Goal: Task Accomplishment & Management: Use online tool/utility

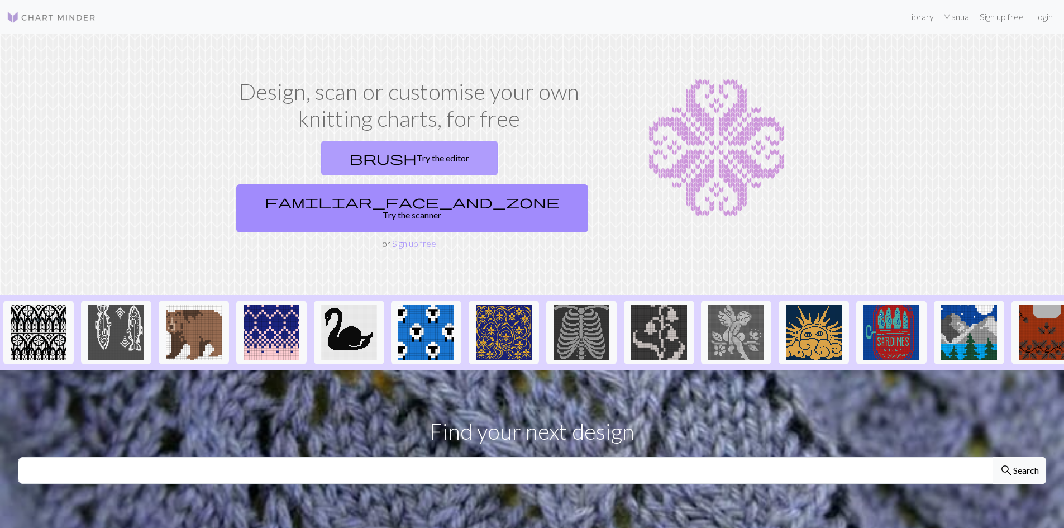
click at [325, 150] on link "brush Try the editor" at bounding box center [409, 158] width 177 height 35
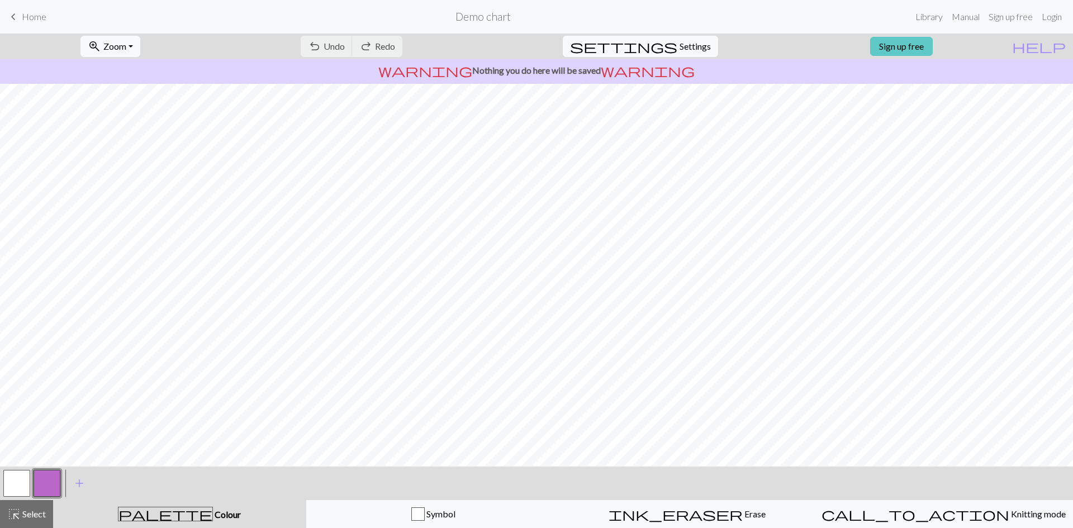
click at [922, 46] on link "Sign up free" at bounding box center [901, 46] width 63 height 19
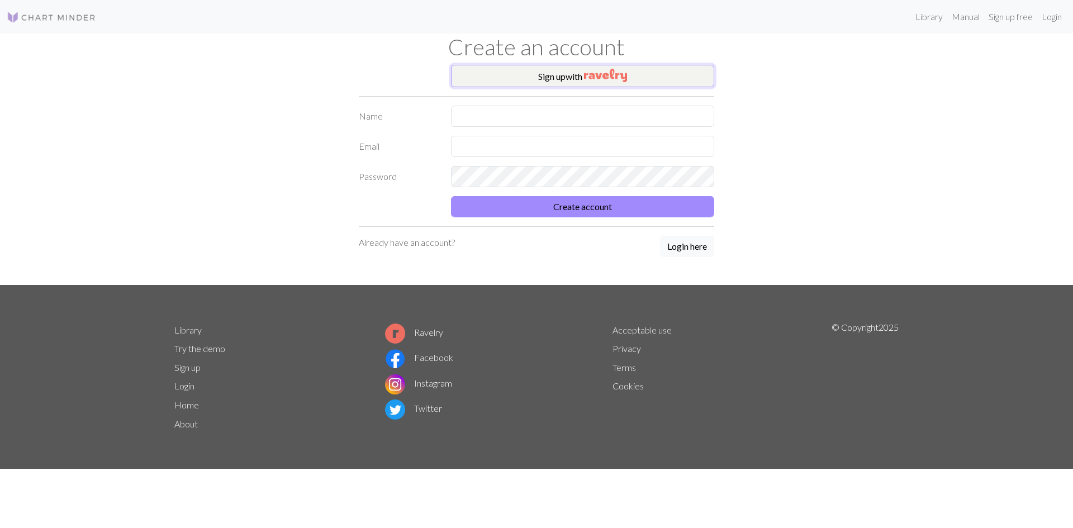
click at [608, 79] on img "button" at bounding box center [605, 75] width 43 height 13
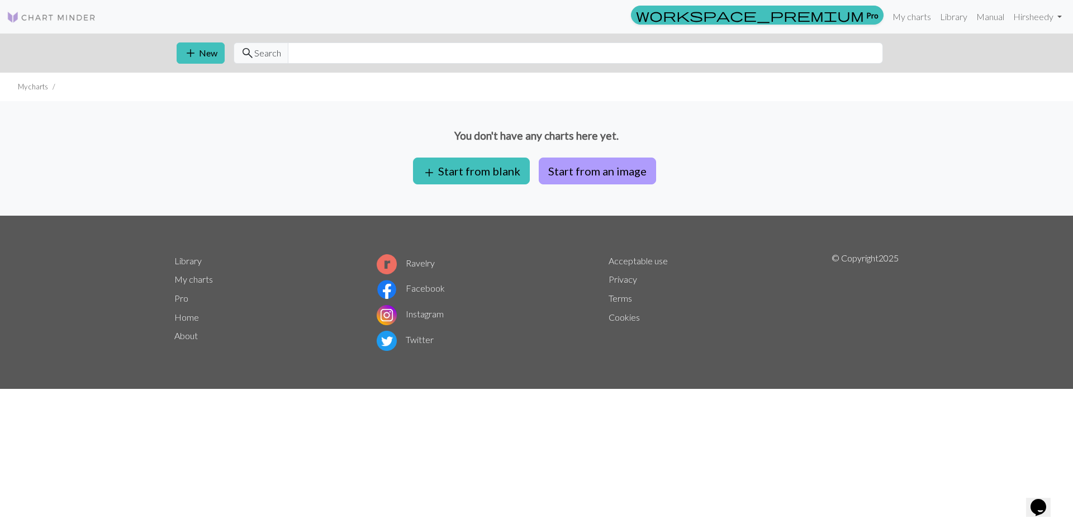
click at [601, 167] on button "Start from an image" at bounding box center [597, 171] width 117 height 27
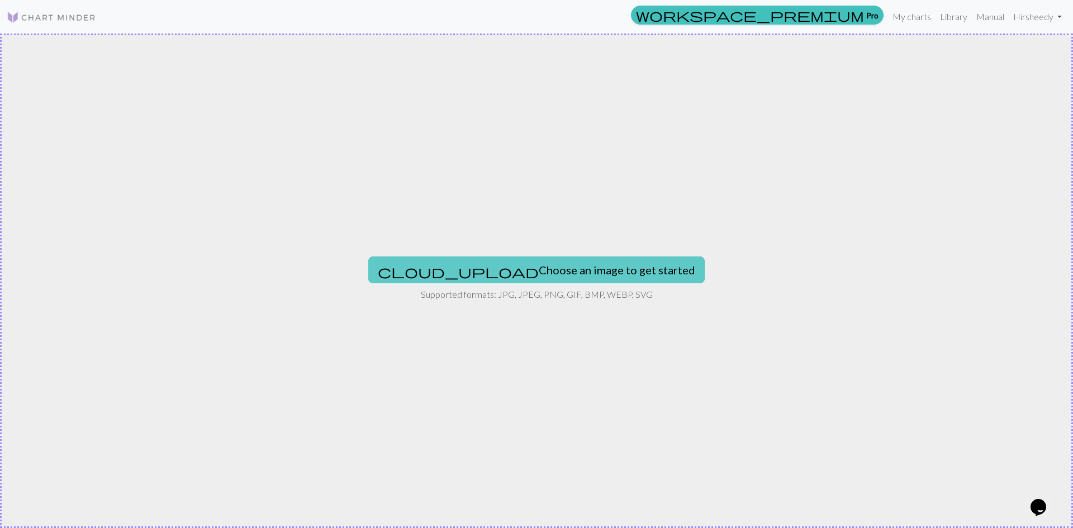
click at [567, 268] on button "cloud_upload Choose an image to get started" at bounding box center [536, 269] width 336 height 27
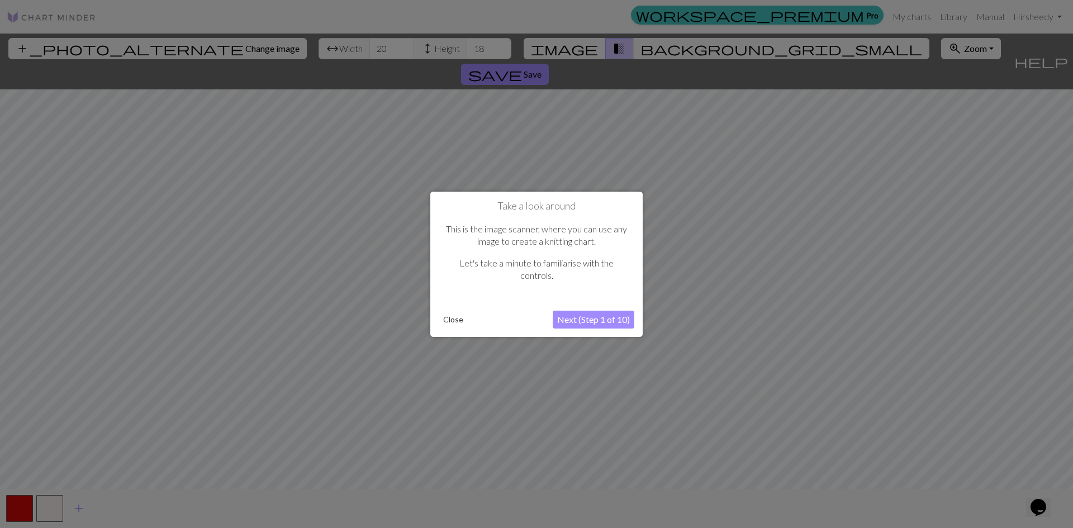
click at [610, 320] on button "Next (Step 1 of 10)" at bounding box center [594, 320] width 82 height 18
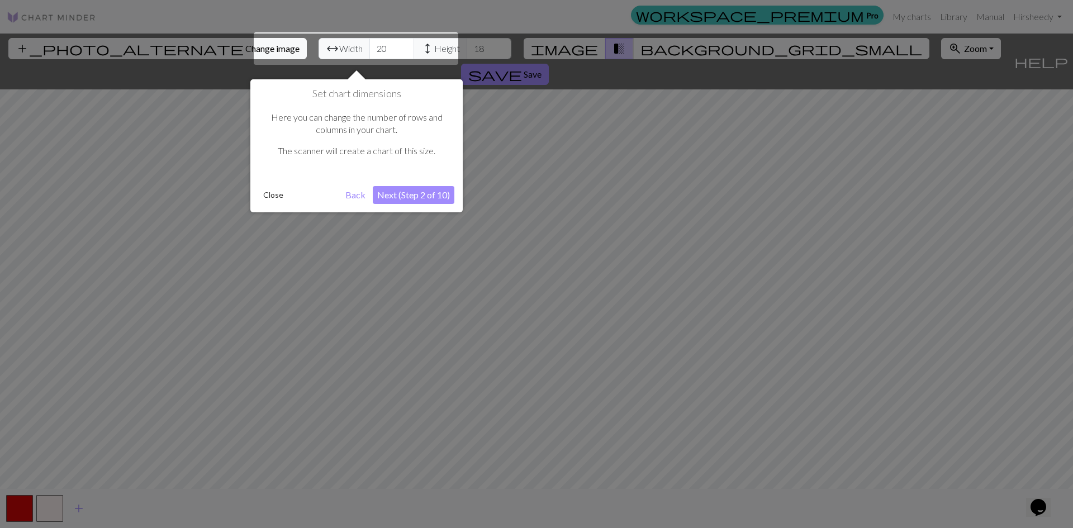
click at [435, 195] on button "Next (Step 2 of 10)" at bounding box center [414, 195] width 82 height 18
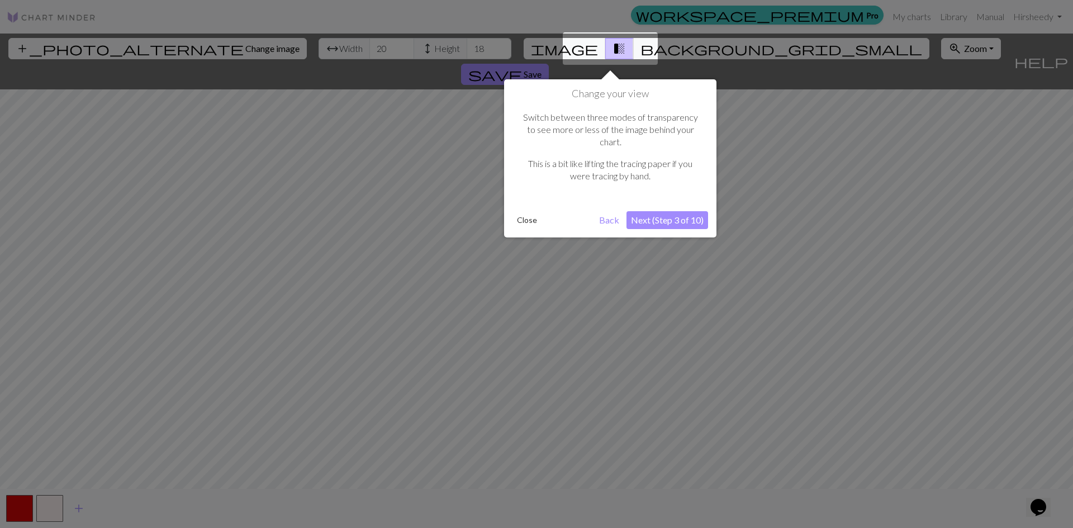
click at [677, 211] on button "Next (Step 3 of 10)" at bounding box center [667, 220] width 82 height 18
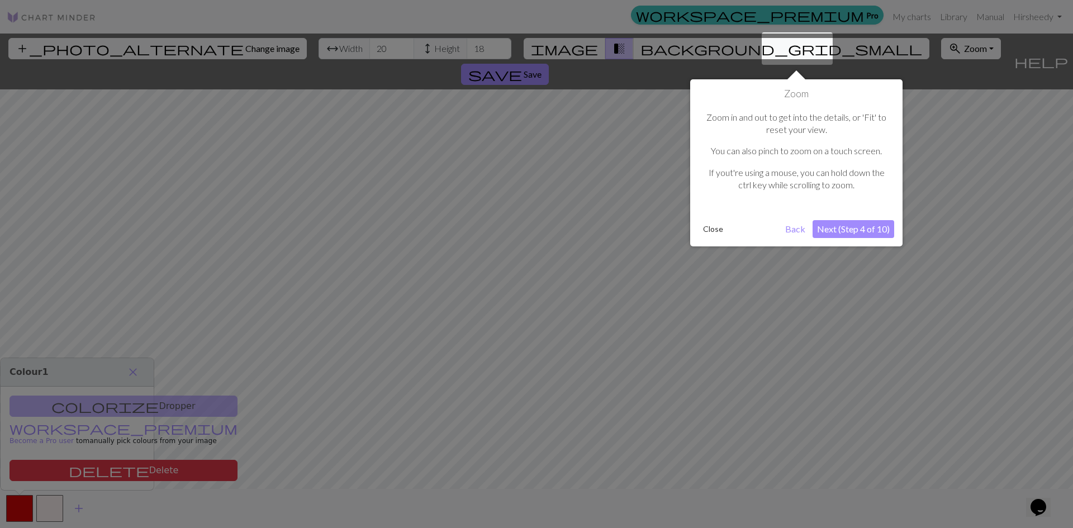
click at [868, 230] on button "Next (Step 4 of 10)" at bounding box center [853, 229] width 82 height 18
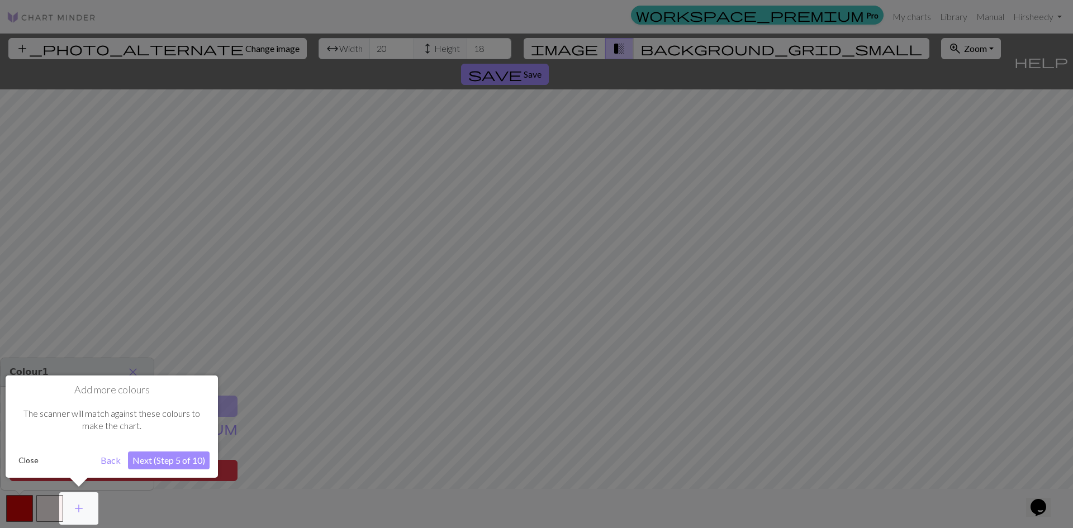
click at [169, 459] on button "Next (Step 5 of 10)" at bounding box center [169, 460] width 82 height 18
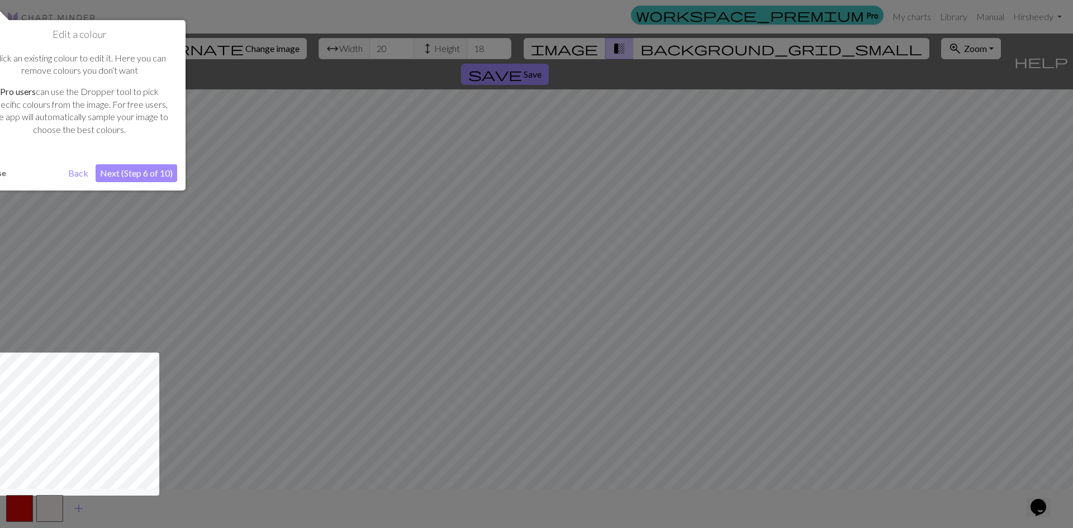
click at [151, 173] on button "Next (Step 6 of 10)" at bounding box center [137, 173] width 82 height 18
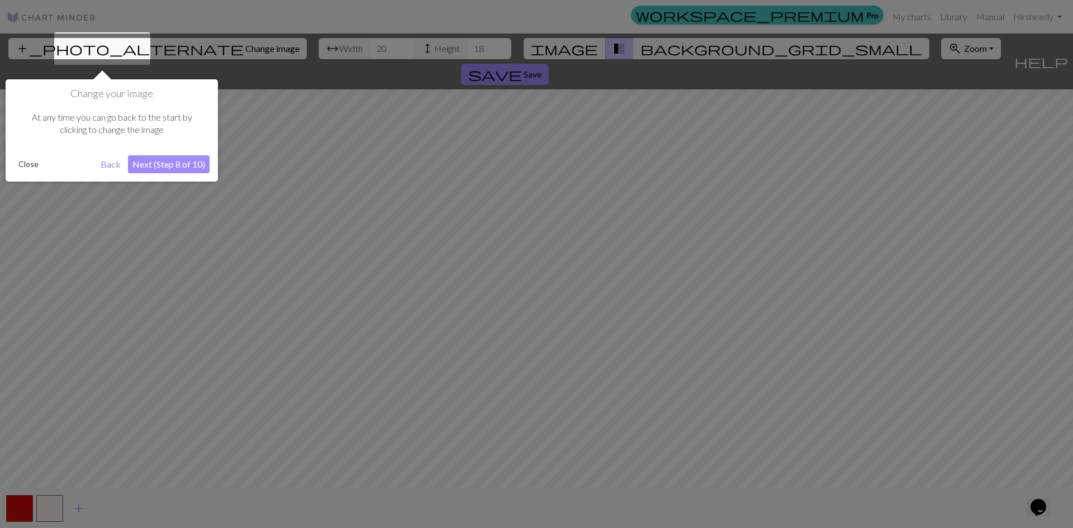
click at [154, 164] on button "Next (Step 8 of 10)" at bounding box center [169, 164] width 82 height 18
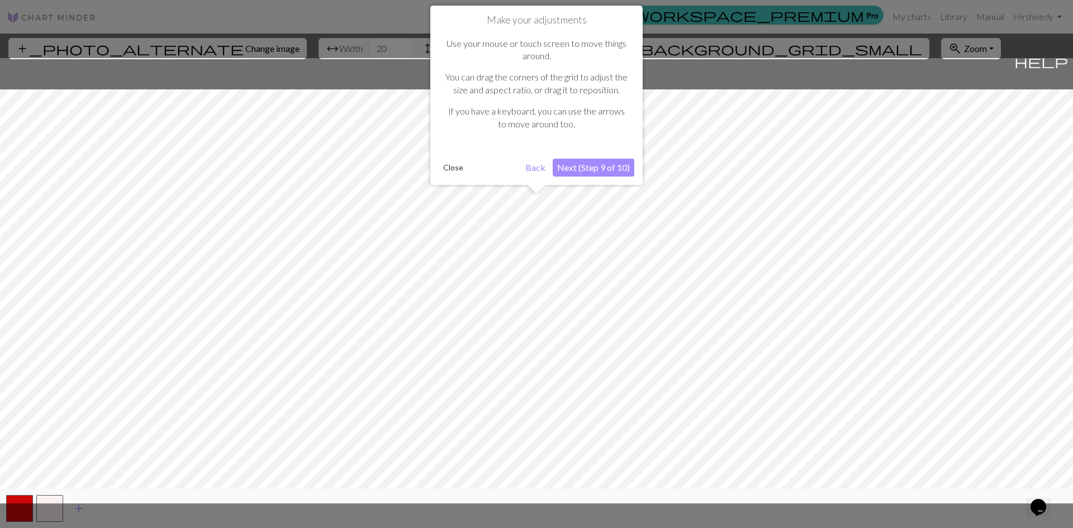
click at [463, 168] on button "Close" at bounding box center [453, 167] width 29 height 17
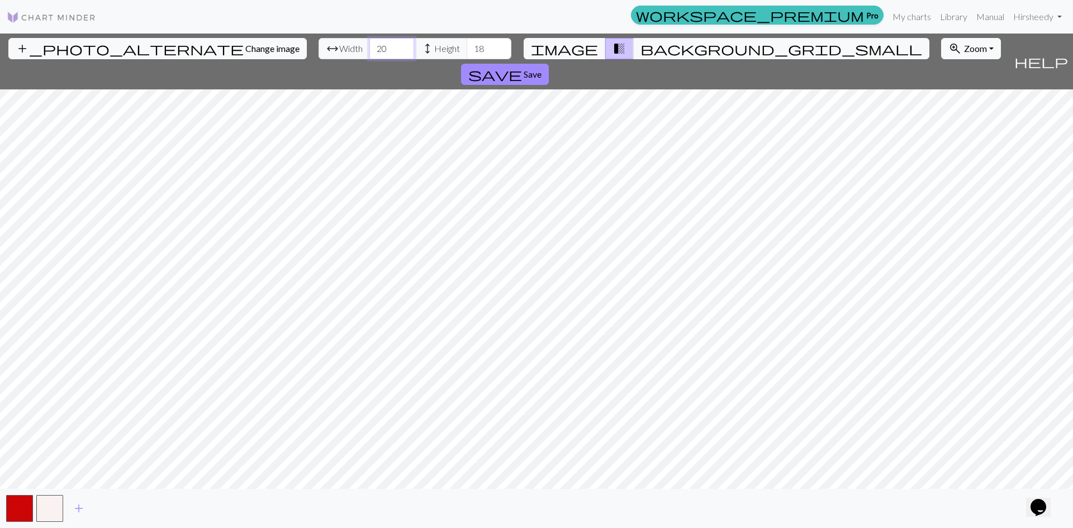
click at [369, 45] on input "20" at bounding box center [391, 48] width 45 height 21
drag, startPoint x: 333, startPoint y: 47, endPoint x: 324, endPoint y: 50, distance: 9.2
click at [369, 50] on input "20" at bounding box center [391, 48] width 45 height 21
type input "225"
click at [467, 53] on input "18" at bounding box center [489, 48] width 45 height 21
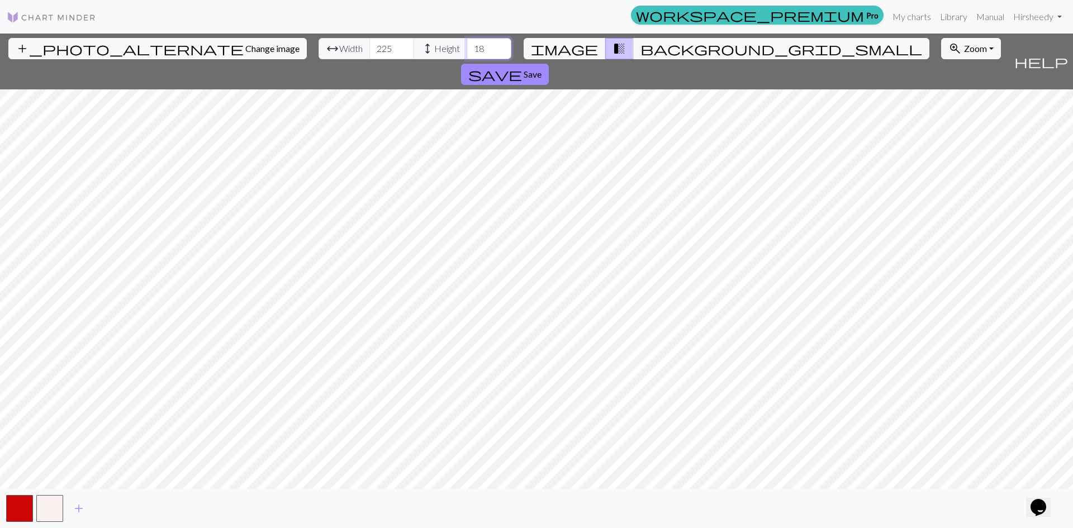
drag, startPoint x: 431, startPoint y: 51, endPoint x: 414, endPoint y: 51, distance: 17.3
click at [467, 51] on input "18" at bounding box center [489, 48] width 45 height 21
click at [535, 491] on div "add_photo_alternate Change image arrow_range Width 225 height Height 312 image …" at bounding box center [536, 281] width 1073 height 494
type input "18"
type input "20"
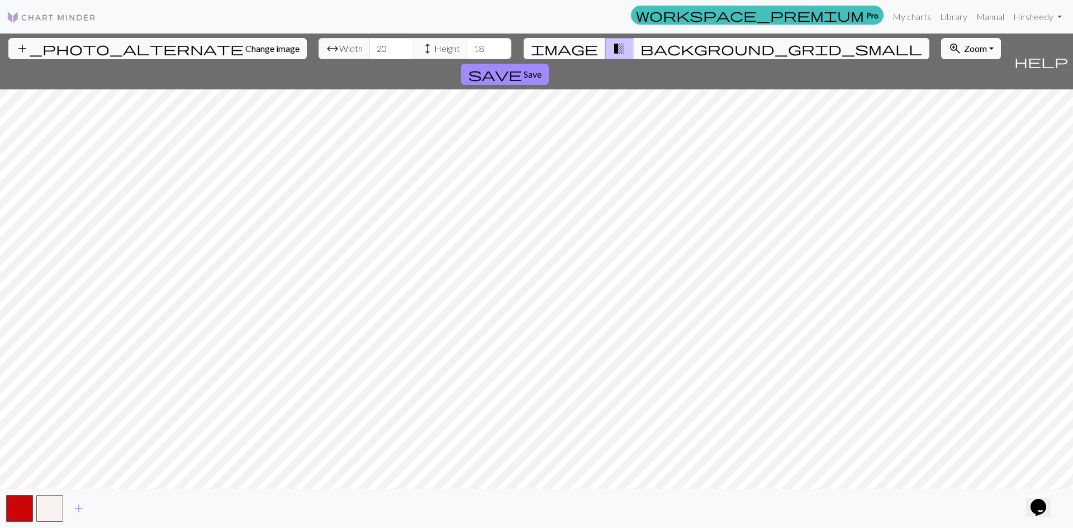
click at [831, 3] on div "workspace_premium Pro My charts Library Manual Hi rsheedy Account settings Logo…" at bounding box center [536, 264] width 1073 height 528
click at [612, 50] on span "transition_fade" at bounding box center [618, 49] width 13 height 16
click at [575, 49] on span "image" at bounding box center [564, 49] width 67 height 16
click at [640, 49] on span "background_grid_small" at bounding box center [781, 49] width 282 height 16
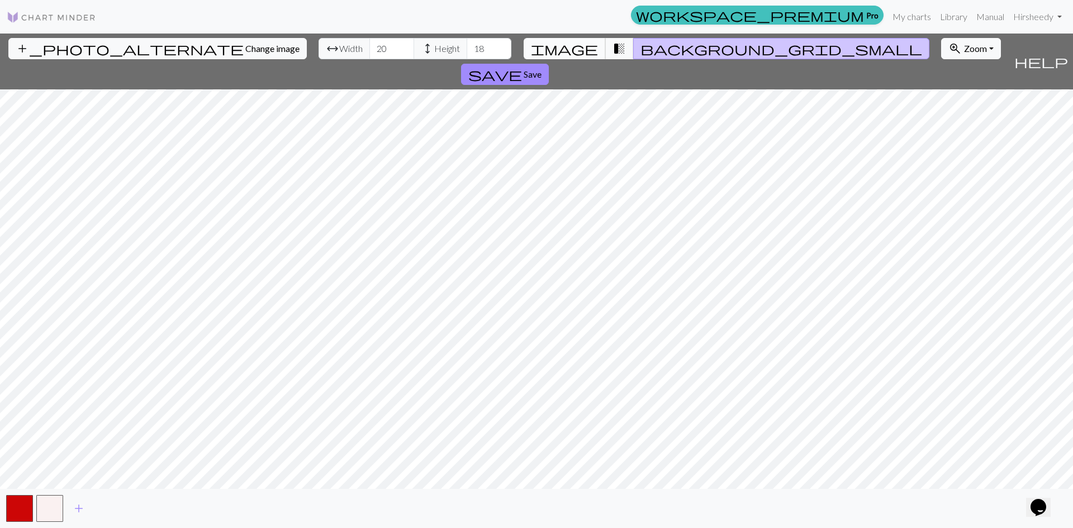
click at [589, 42] on button "image" at bounding box center [565, 48] width 82 height 21
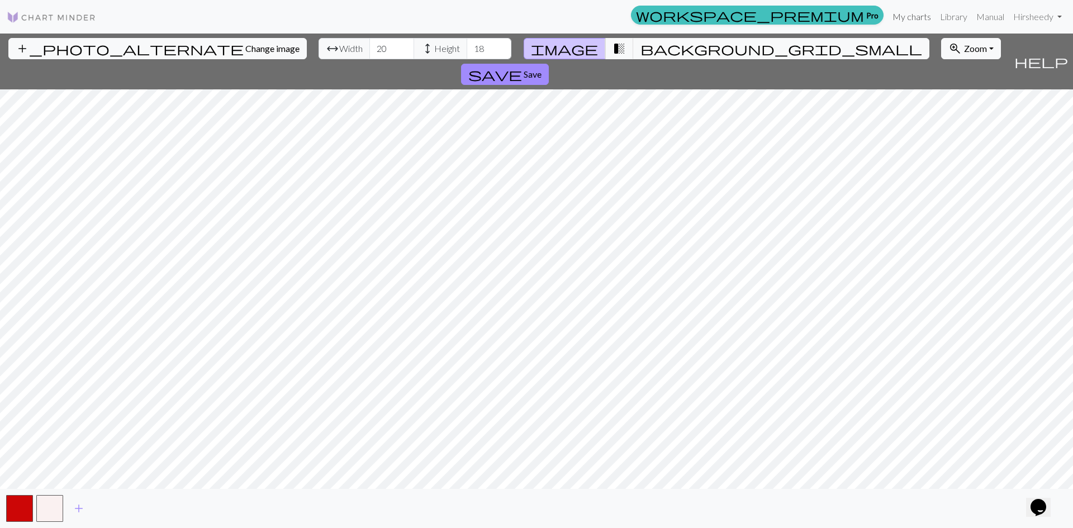
click at [903, 22] on link "My charts" at bounding box center [911, 17] width 47 height 22
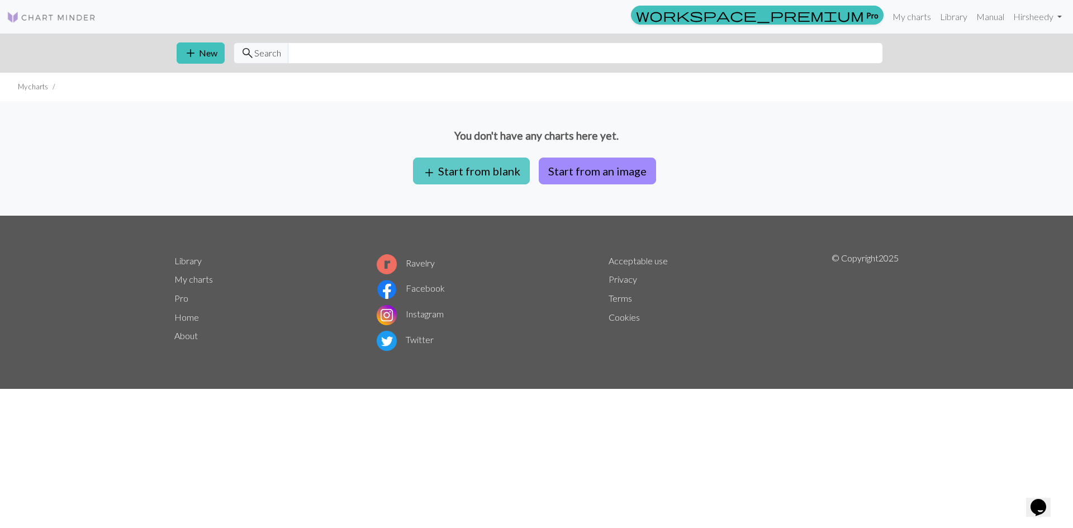
click at [469, 177] on button "add Start from blank" at bounding box center [471, 171] width 117 height 27
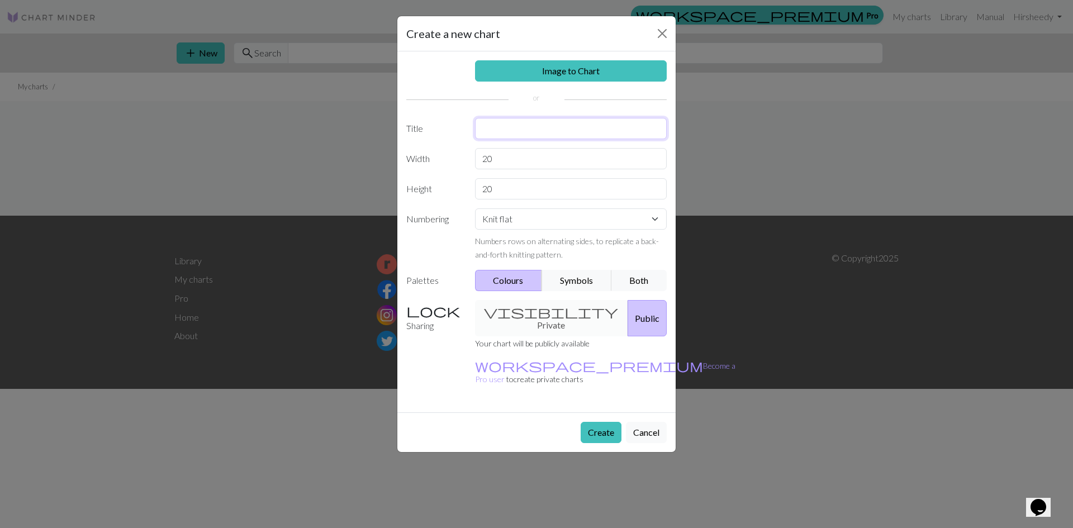
drag, startPoint x: 501, startPoint y: 126, endPoint x: 505, endPoint y: 139, distance: 13.6
click at [501, 126] on input "text" at bounding box center [571, 128] width 192 height 21
type input "U Blanket"
drag, startPoint x: 500, startPoint y: 160, endPoint x: 474, endPoint y: 162, distance: 26.4
click at [474, 162] on div "20" at bounding box center [571, 158] width 206 height 21
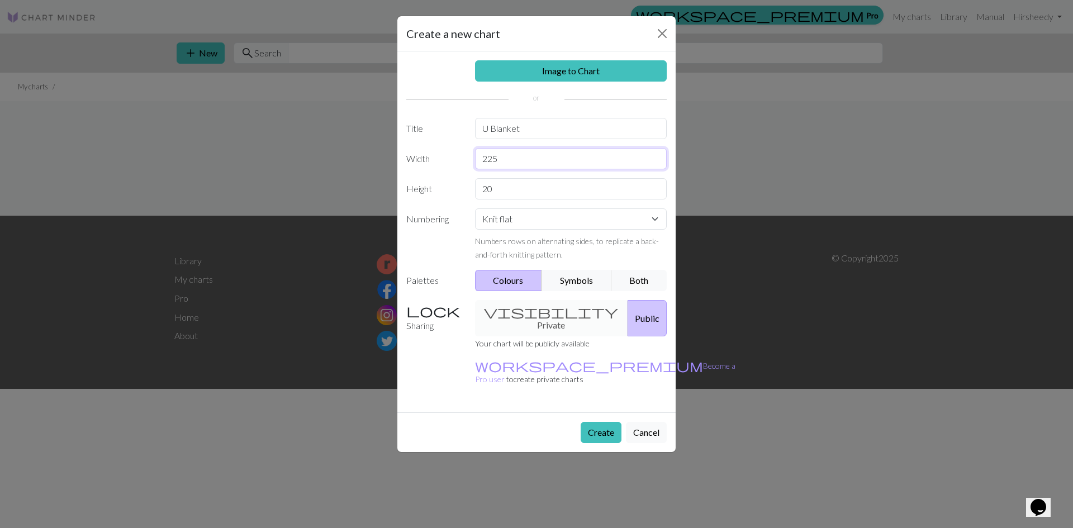
type input "225"
drag, startPoint x: 501, startPoint y: 187, endPoint x: 446, endPoint y: 185, distance: 54.8
click at [446, 185] on div "Height 20" at bounding box center [536, 188] width 274 height 21
type input "213"
click at [566, 215] on select "Knit flat Knit in the round Lace knitting Cross stitch" at bounding box center [571, 218] width 192 height 21
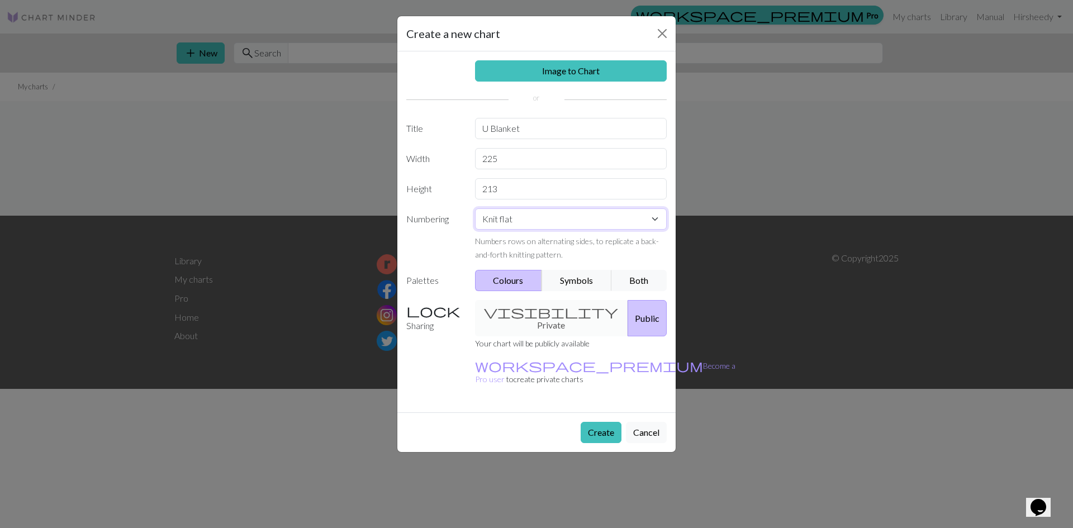
click at [566, 215] on select "Knit flat Knit in the round Lace knitting Cross stitch" at bounding box center [571, 218] width 192 height 21
click at [598, 422] on button "Create" at bounding box center [601, 432] width 41 height 21
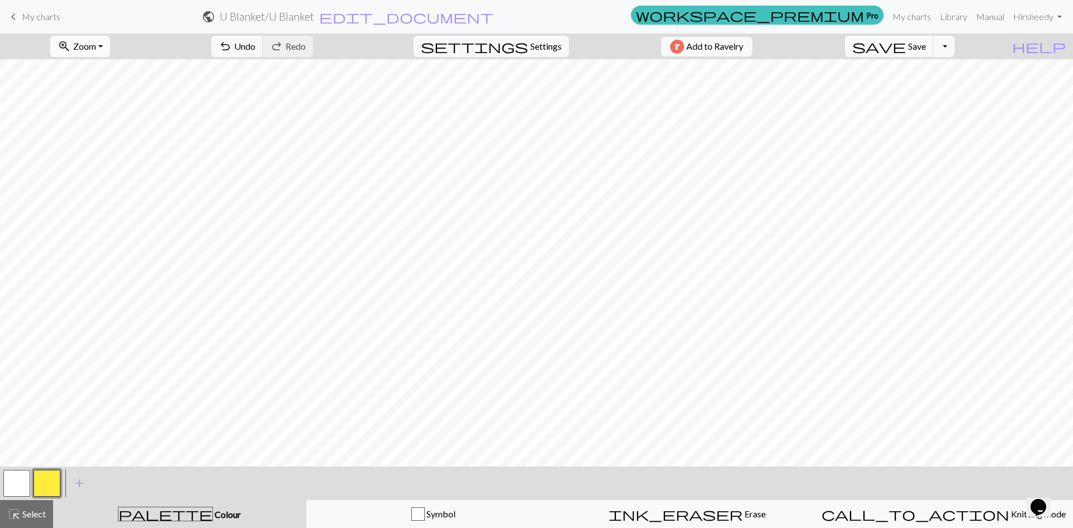
click at [110, 45] on button "zoom_in Zoom Zoom" at bounding box center [80, 46] width 60 height 21
click at [112, 137] on button "50%" at bounding box center [95, 134] width 88 height 18
click at [110, 52] on button "zoom_in Zoom Zoom" at bounding box center [80, 46] width 60 height 21
click at [107, 108] on button "Fit height" at bounding box center [95, 107] width 88 height 18
click at [1009, 516] on span "Knitting mode" at bounding box center [1037, 513] width 56 height 11
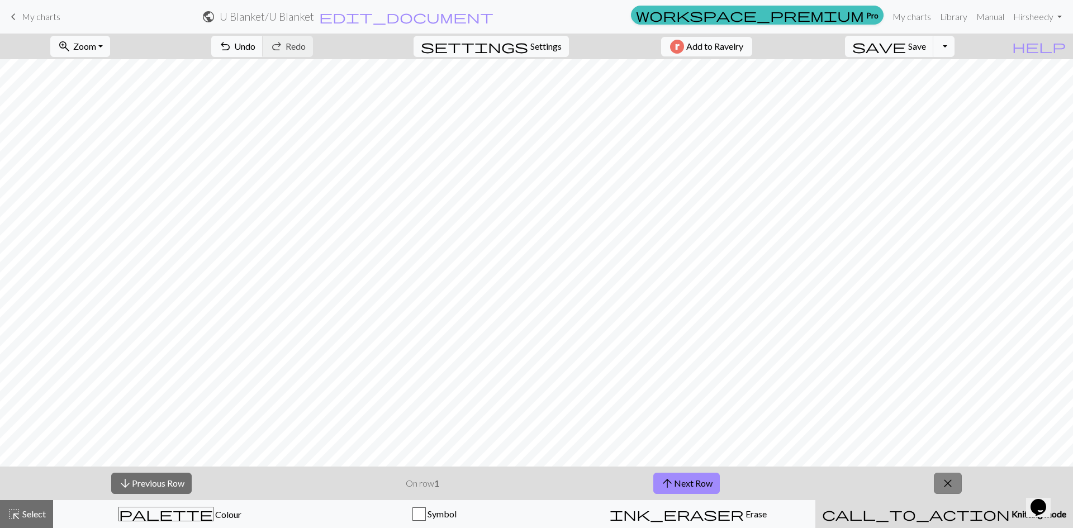
click at [951, 486] on span "close" at bounding box center [947, 483] width 13 height 16
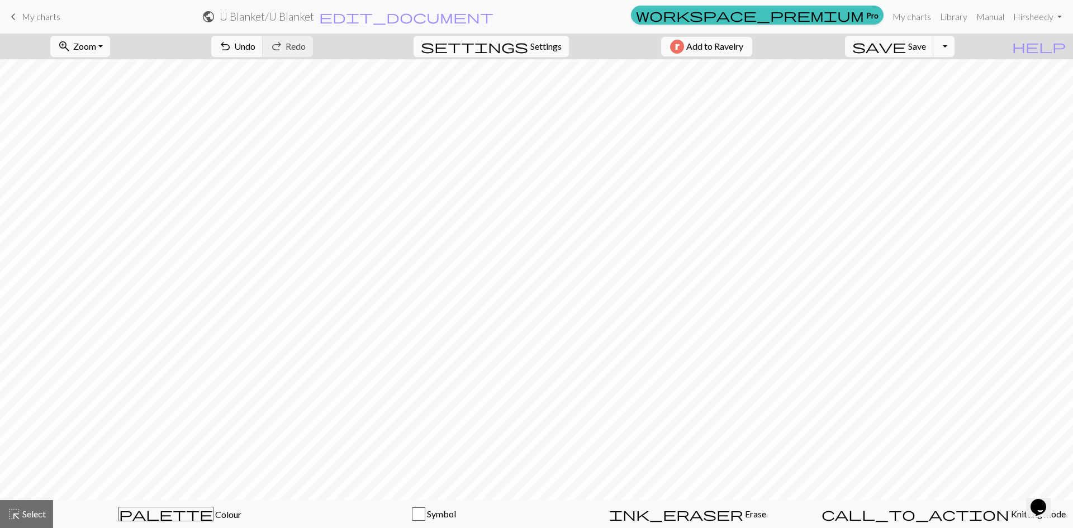
click at [540, 49] on span "Settings" at bounding box center [545, 46] width 31 height 13
select select "aran"
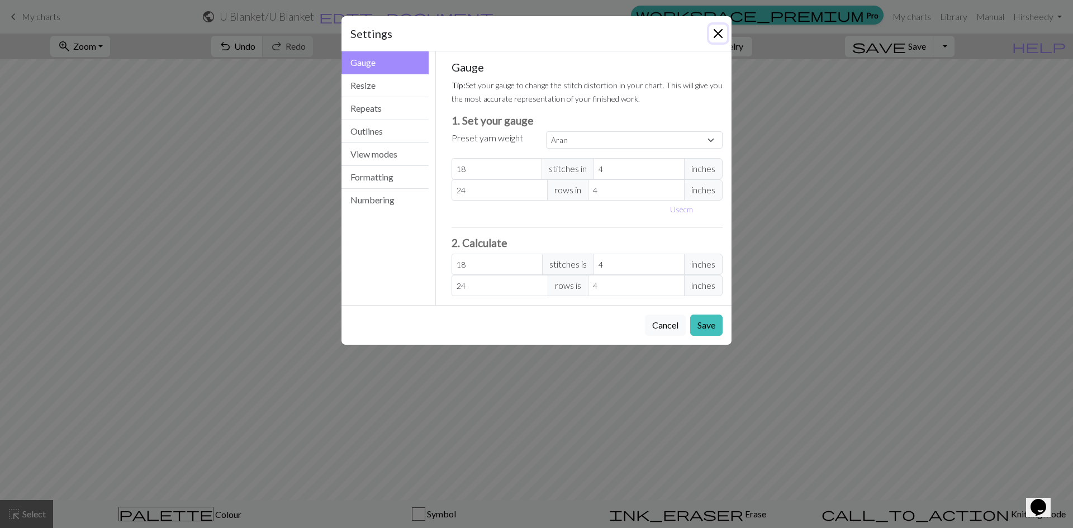
click at [717, 27] on button "Close" at bounding box center [718, 34] width 18 height 18
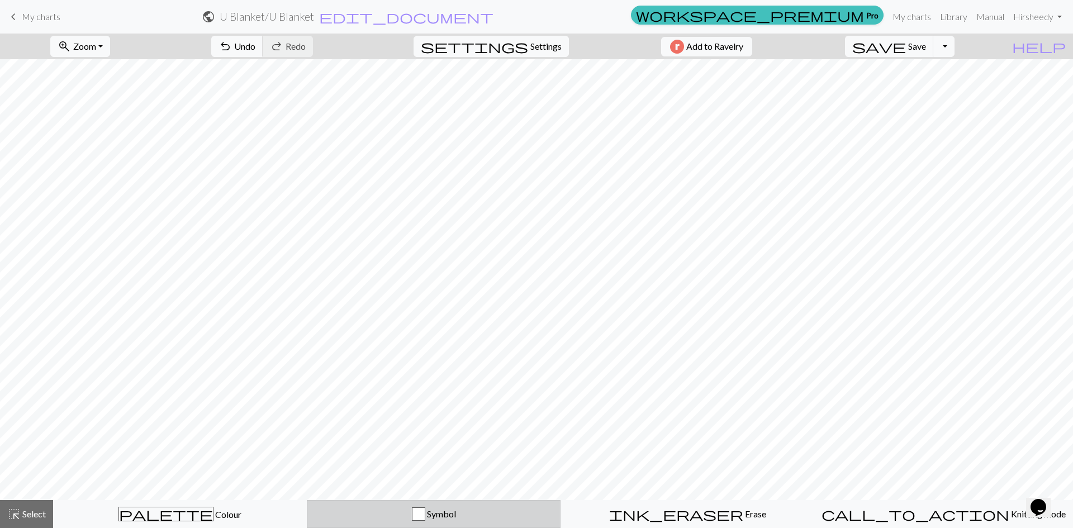
click at [448, 515] on span "Symbol" at bounding box center [440, 513] width 31 height 11
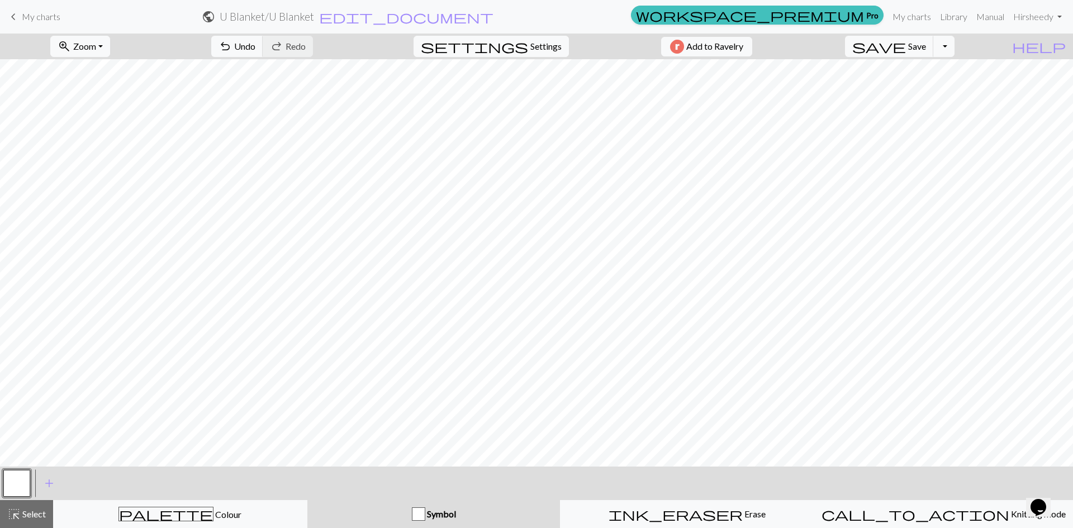
click at [448, 515] on span "Symbol" at bounding box center [440, 513] width 31 height 11
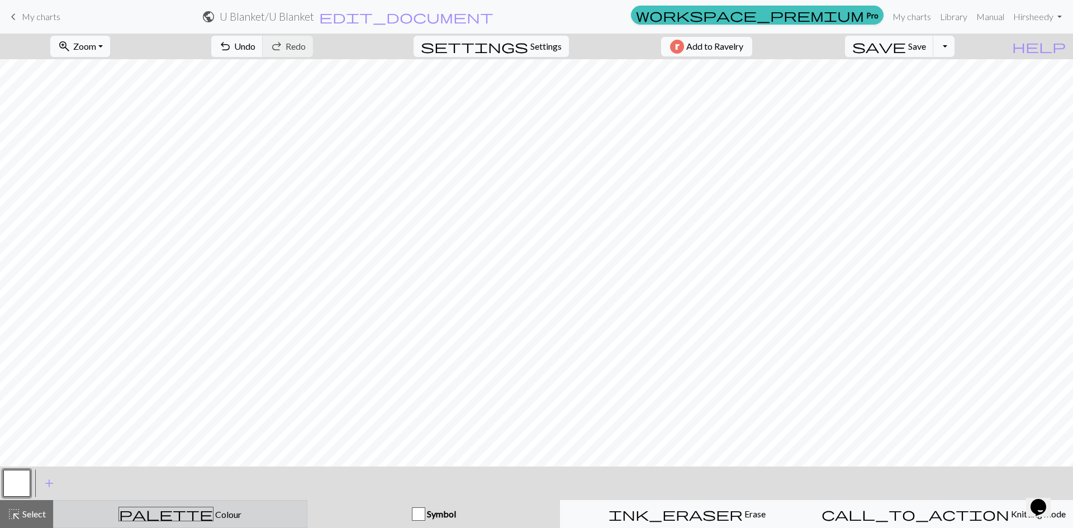
click at [255, 518] on div "palette Colour Colour" at bounding box center [180, 514] width 240 height 15
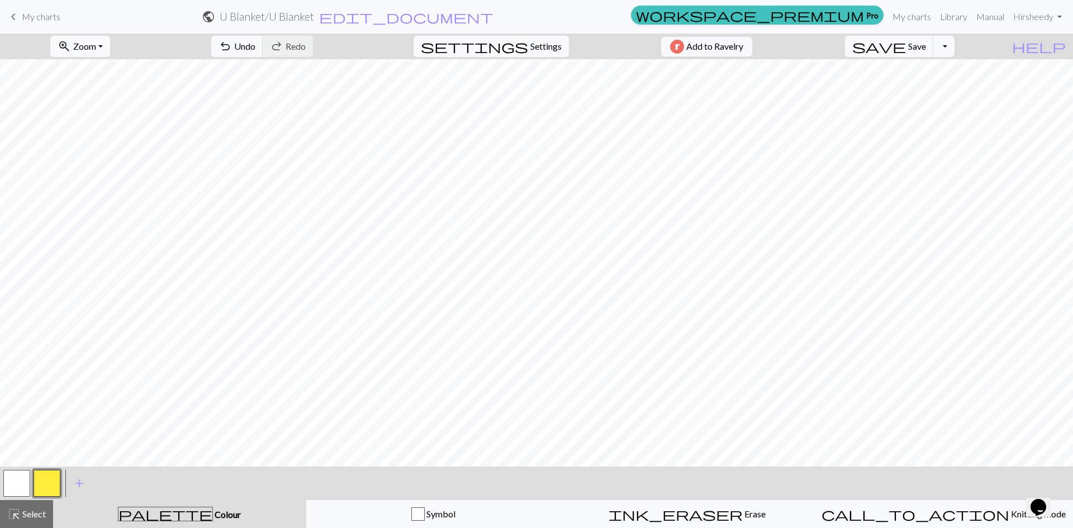
click at [96, 46] on span "Zoom" at bounding box center [84, 46] width 23 height 11
click at [106, 110] on button "Fit height" at bounding box center [95, 107] width 88 height 18
click at [998, 16] on link "Manual" at bounding box center [990, 17] width 37 height 22
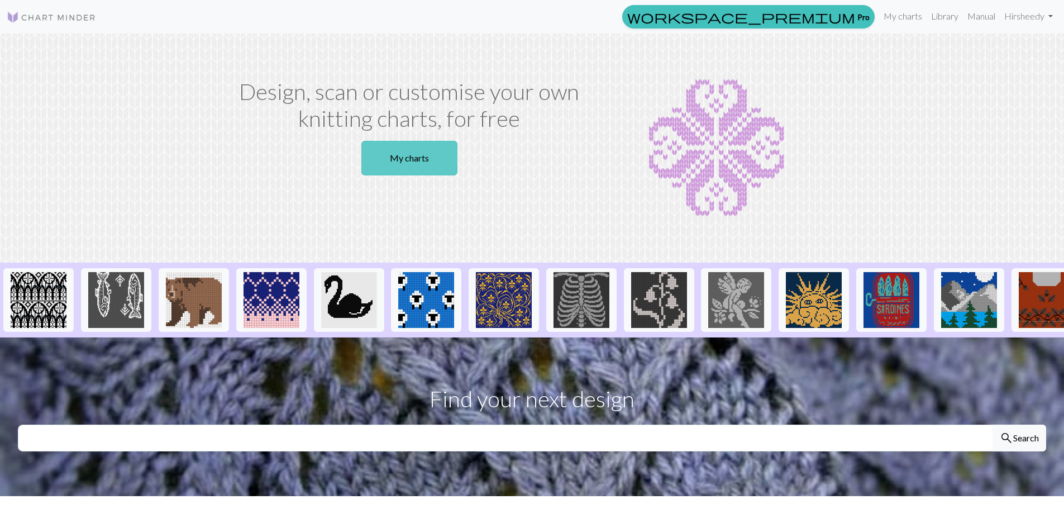
click at [420, 163] on link "My charts" at bounding box center [410, 158] width 96 height 35
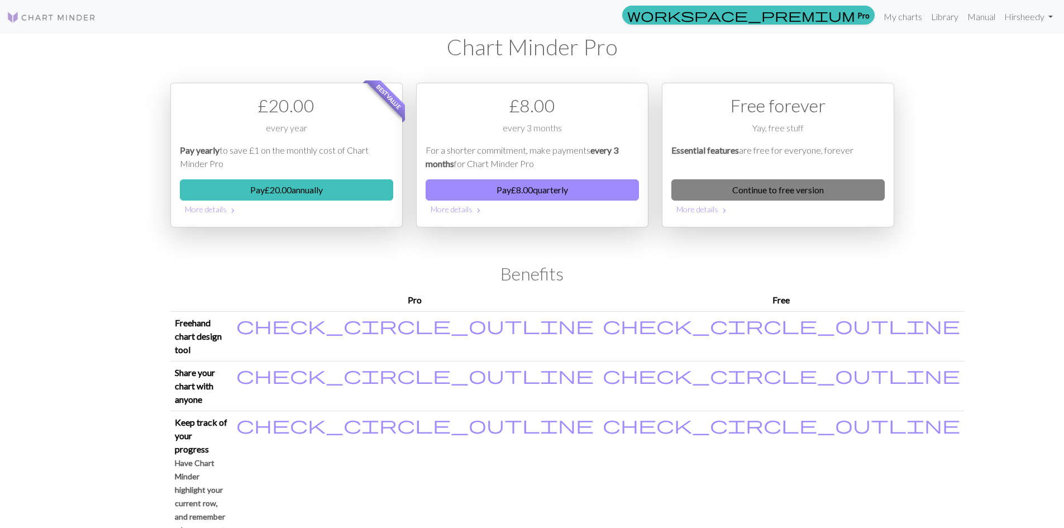
click at [809, 193] on link "Continue to free version" at bounding box center [778, 189] width 213 height 21
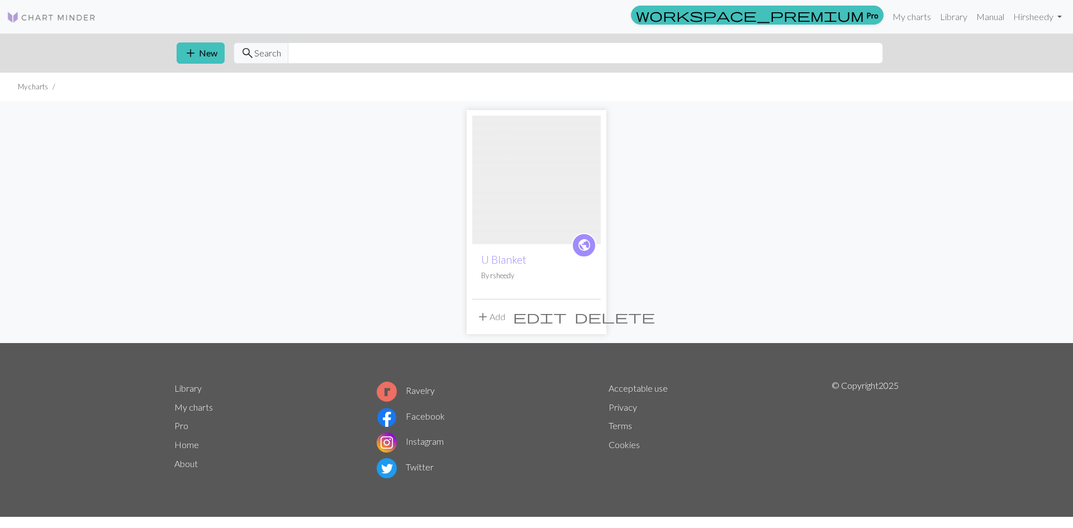
click at [592, 317] on span "delete" at bounding box center [614, 317] width 80 height 16
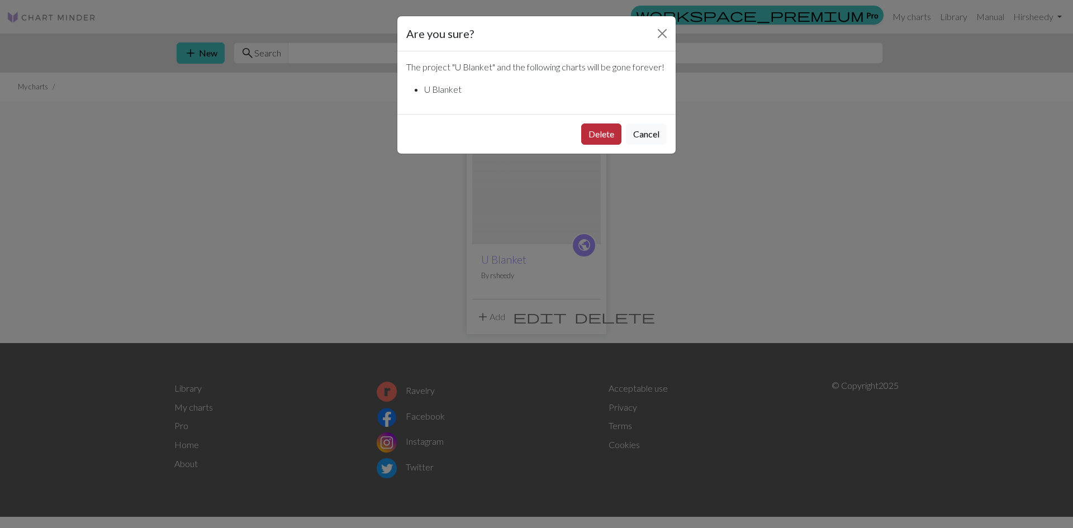
click at [594, 134] on button "Delete" at bounding box center [601, 133] width 40 height 21
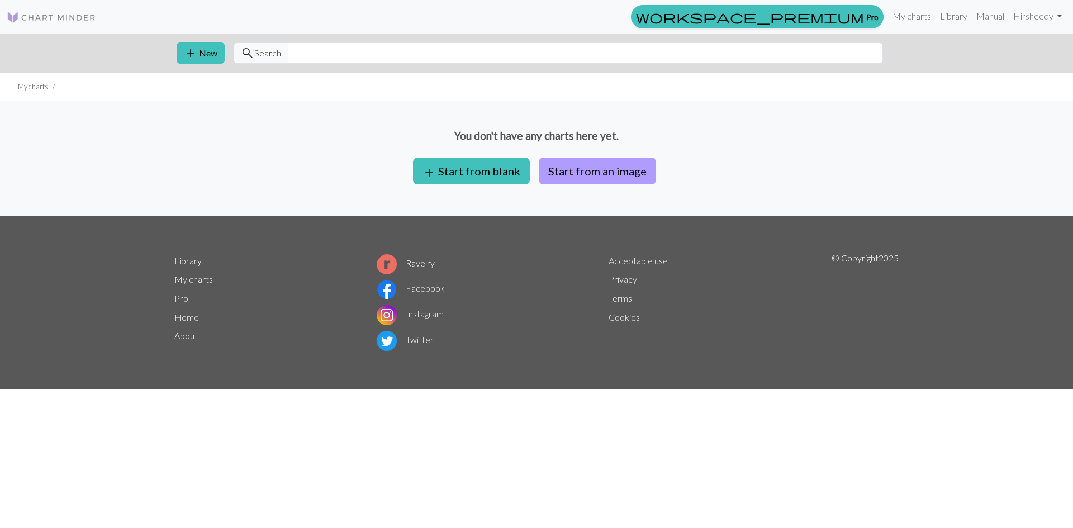
click at [589, 170] on button "Start from an image" at bounding box center [597, 171] width 117 height 27
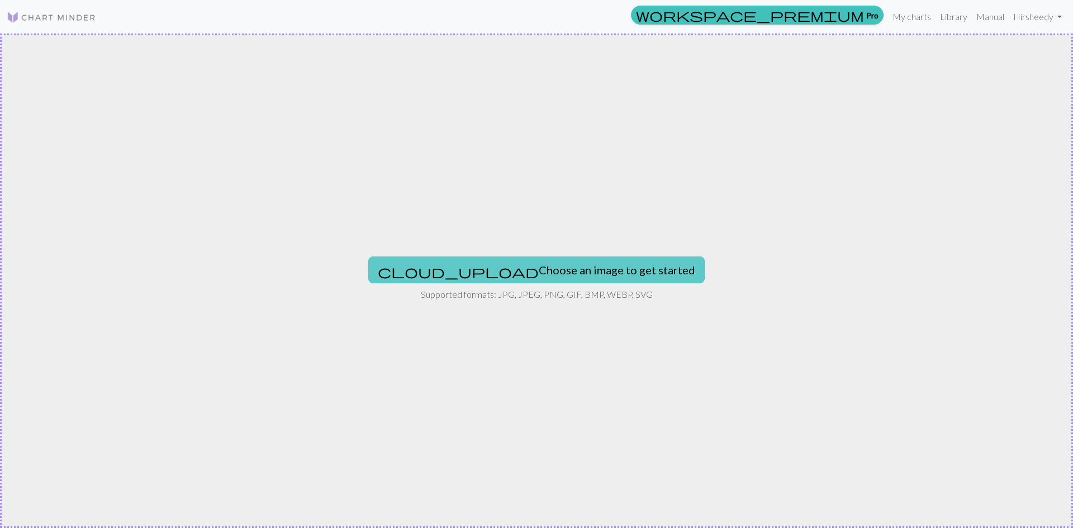
click at [575, 265] on button "cloud_upload Choose an image to get started" at bounding box center [536, 269] width 336 height 27
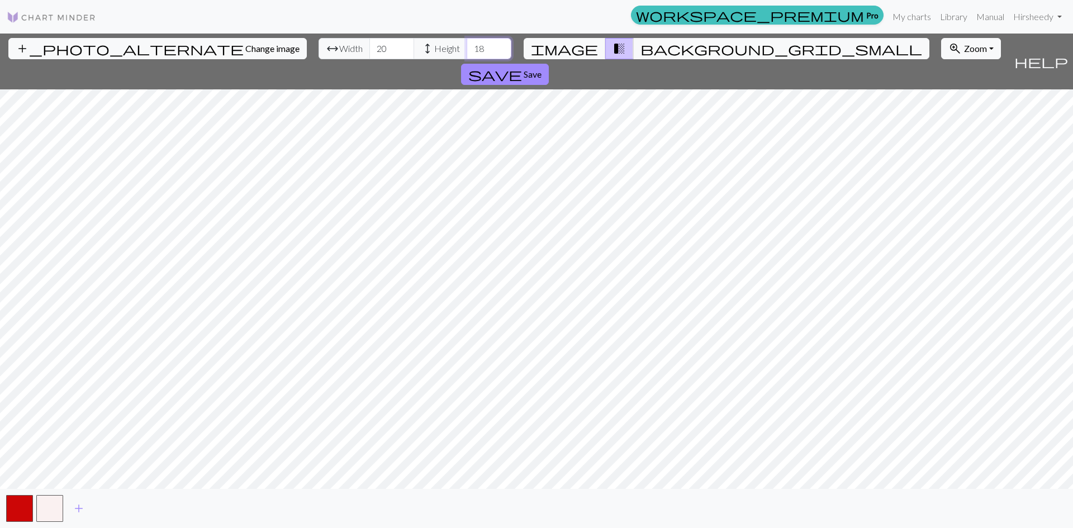
drag, startPoint x: 426, startPoint y: 51, endPoint x: 407, endPoint y: 50, distance: 19.6
click at [407, 50] on div "arrow_range Width 20 height Height 18" at bounding box center [414, 48] width 193 height 21
type input "147"
drag, startPoint x: 327, startPoint y: 52, endPoint x: 307, endPoint y: 58, distance: 20.9
click at [318, 58] on div "arrow_range Width 20 height Height 147" at bounding box center [414, 48] width 193 height 21
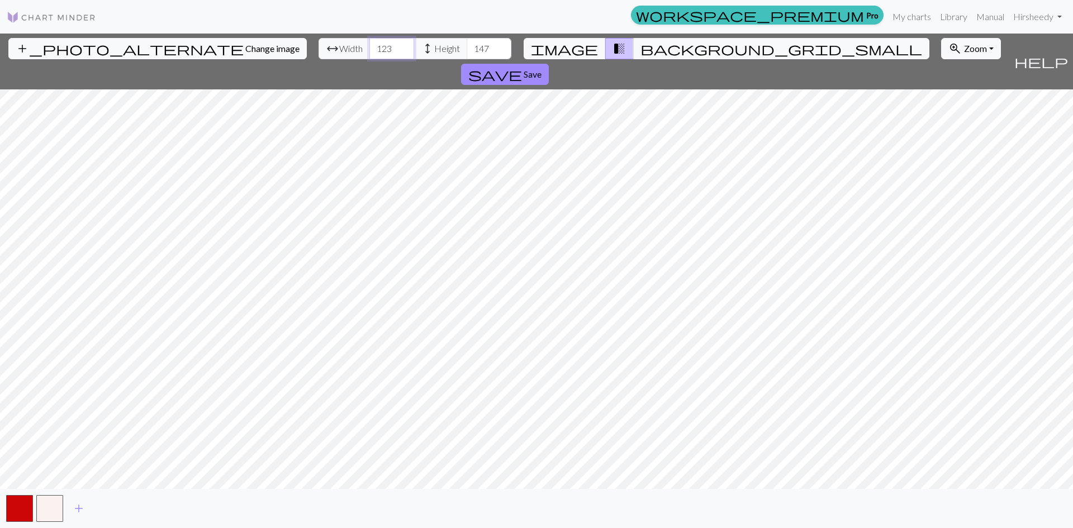
type input "123"
click at [772, 491] on div "add_photo_alternate Change image arrow_range Width 123 height Height 147 image …" at bounding box center [536, 281] width 1073 height 494
click at [522, 66] on span "save" at bounding box center [495, 74] width 54 height 16
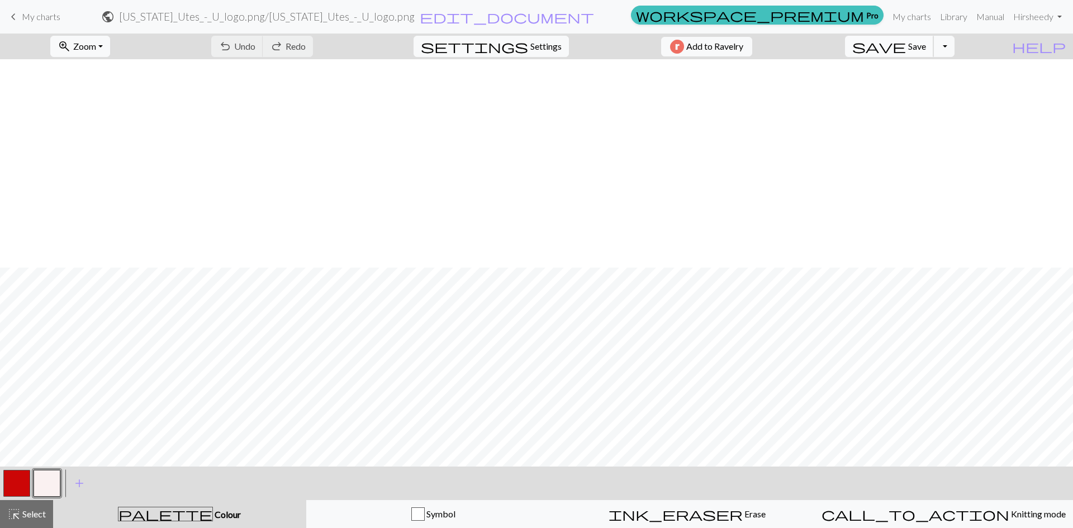
scroll to position [1173, 0]
click at [96, 47] on span "Zoom" at bounding box center [84, 46] width 23 height 11
click at [102, 104] on button "Fit height" at bounding box center [95, 107] width 88 height 18
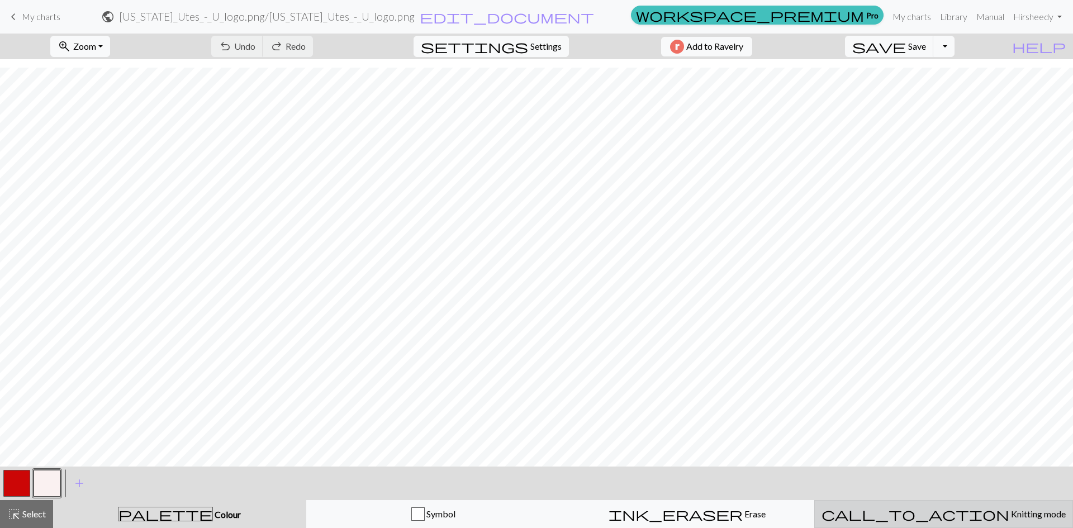
click at [1009, 511] on span "Knitting mode" at bounding box center [1037, 513] width 56 height 11
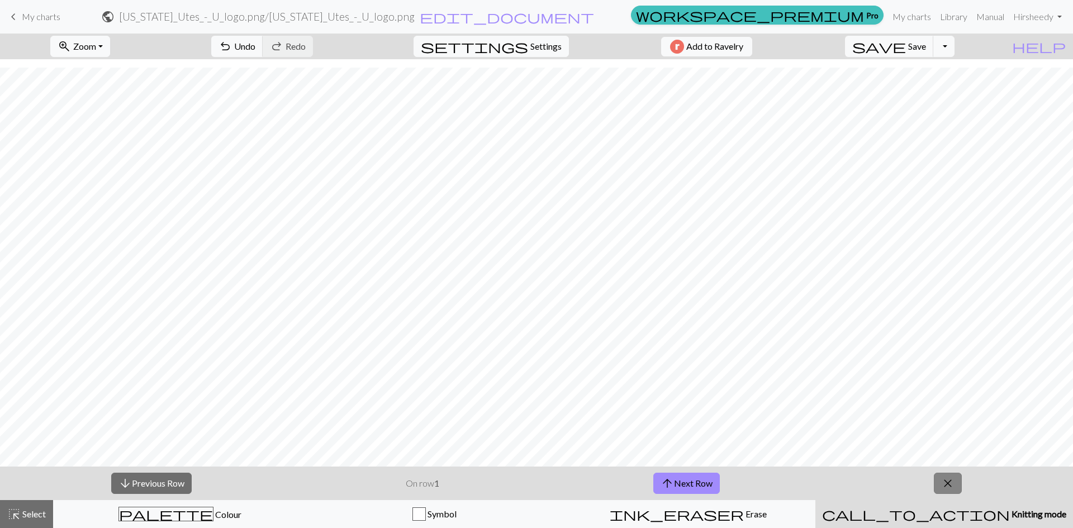
click at [949, 487] on span "close" at bounding box center [947, 483] width 13 height 16
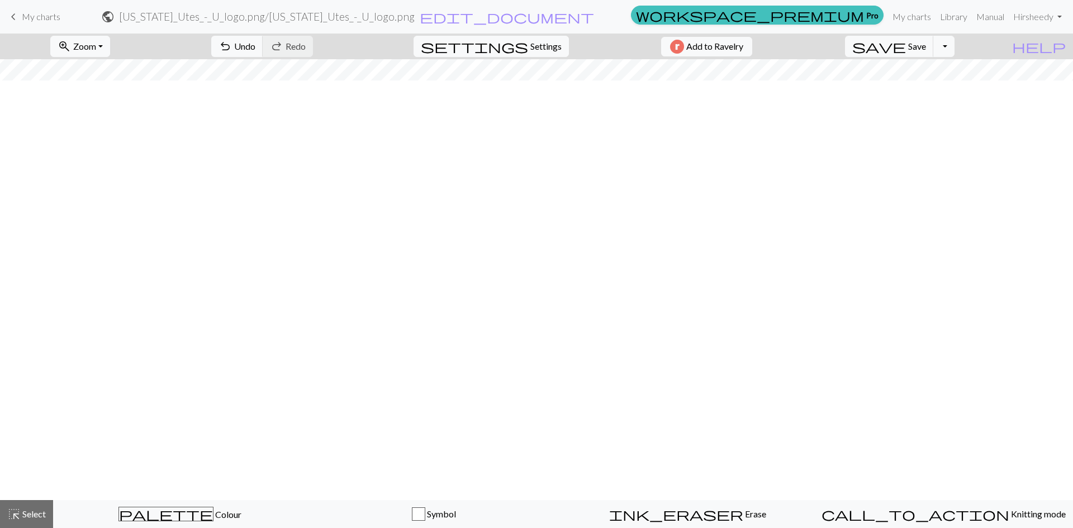
scroll to position [0, 0]
click at [906, 47] on span "save" at bounding box center [879, 47] width 54 height 16
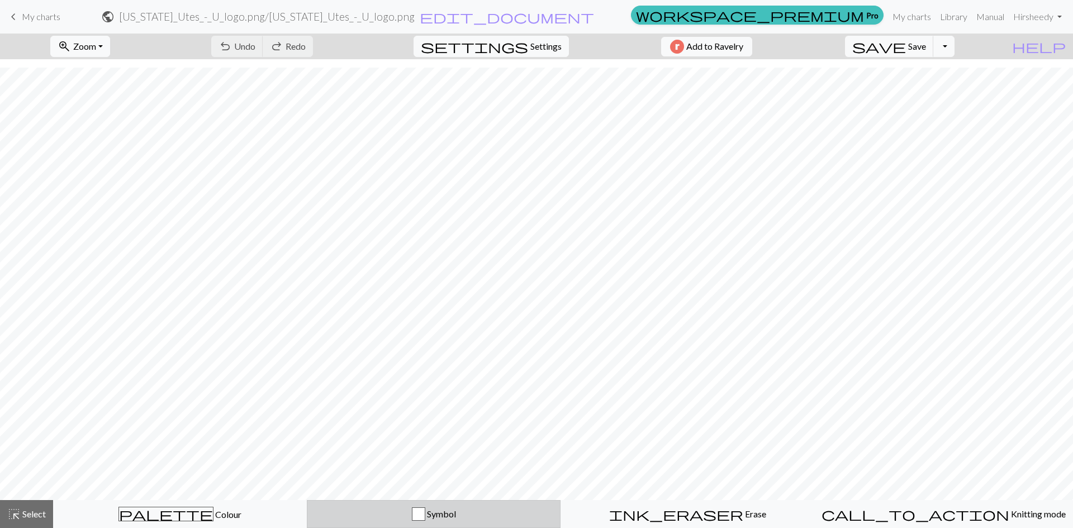
click at [456, 515] on span "Symbol" at bounding box center [440, 513] width 31 height 11
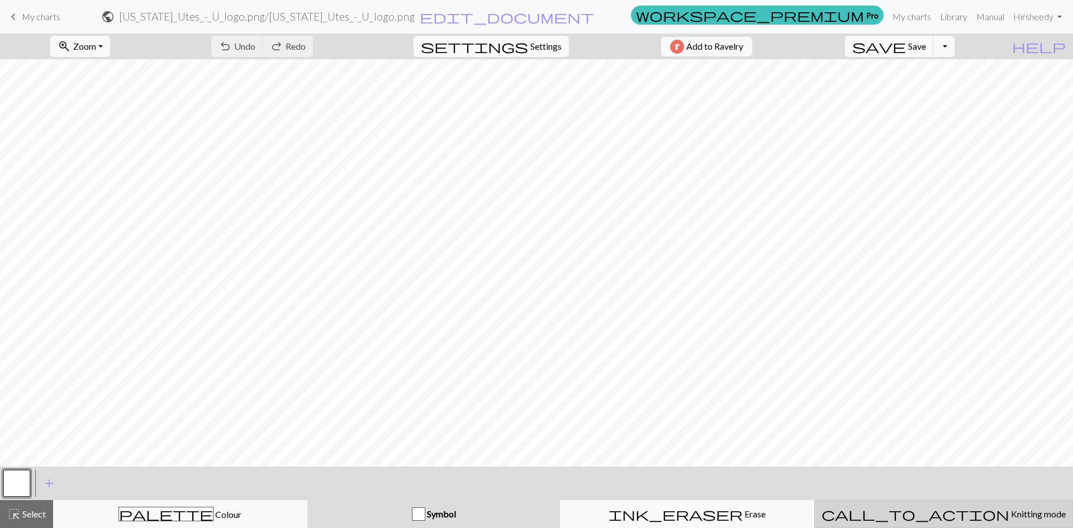
click at [1009, 513] on span "Knitting mode" at bounding box center [1037, 513] width 56 height 11
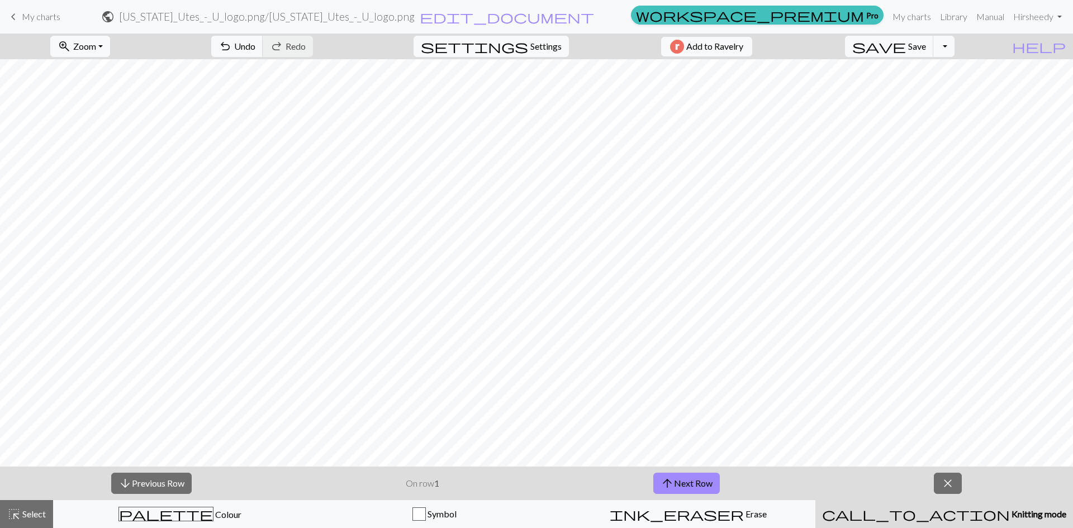
click at [949, 501] on button "call_to_action Knitting mode Knitting mode" at bounding box center [944, 514] width 258 height 28
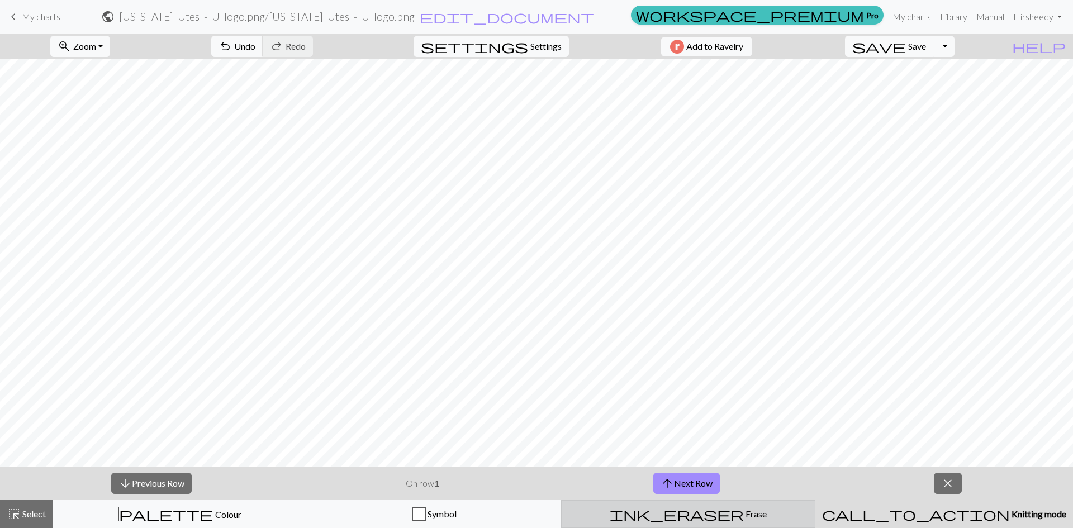
drag, startPoint x: 944, startPoint y: 481, endPoint x: 733, endPoint y: 511, distance: 213.9
click at [945, 481] on span "close" at bounding box center [947, 483] width 13 height 16
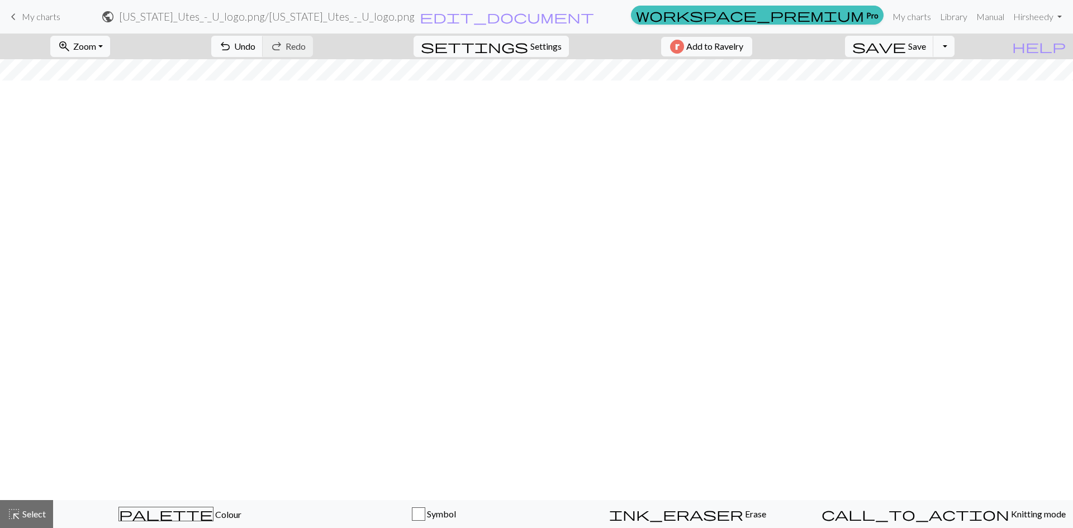
scroll to position [0, 0]
click at [954, 48] on button "Toggle Dropdown" at bounding box center [943, 46] width 21 height 21
click at [953, 87] on button "save_alt Download" at bounding box center [861, 89] width 184 height 18
click at [515, 36] on button "Download" at bounding box center [509, 36] width 54 height 21
click at [1054, 17] on link "Hi rsheedy" at bounding box center [1038, 17] width 58 height 22
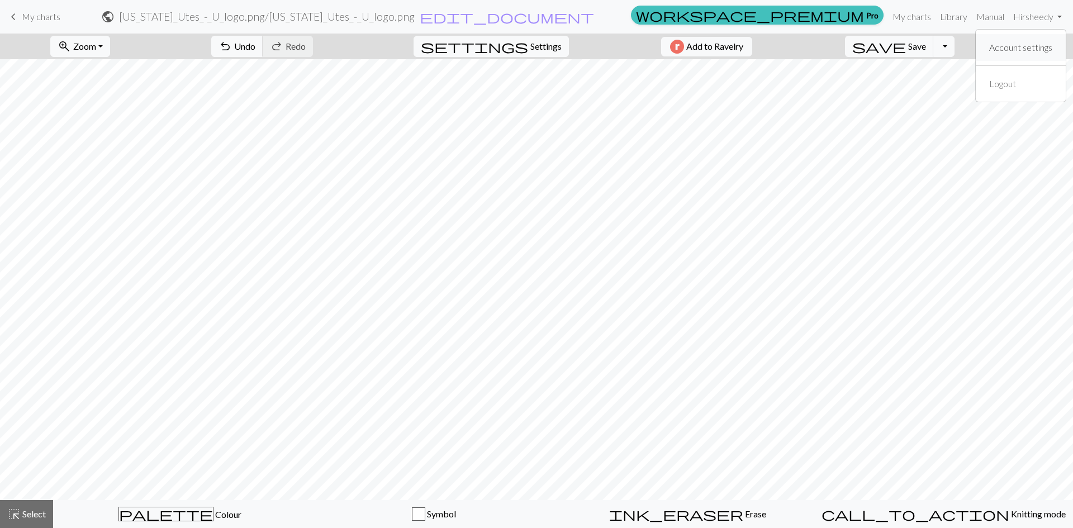
click at [1038, 51] on link "Account settings" at bounding box center [1020, 47] width 72 height 22
click at [906, 46] on span "save" at bounding box center [879, 47] width 54 height 16
click at [926, 45] on span "Save" at bounding box center [917, 46] width 18 height 11
click at [1049, 16] on link "Hi rsheedy" at bounding box center [1038, 17] width 58 height 22
click at [1039, 45] on link "Account settings" at bounding box center [1020, 47] width 72 height 22
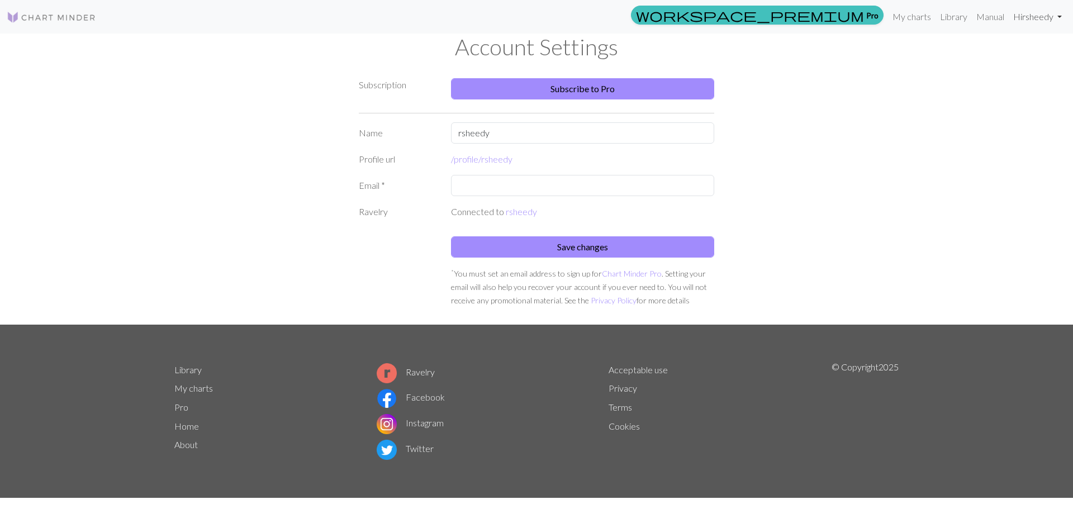
click at [1044, 18] on link "Hi rsheedy" at bounding box center [1038, 17] width 58 height 22
click at [991, 16] on link "Manual" at bounding box center [990, 17] width 37 height 22
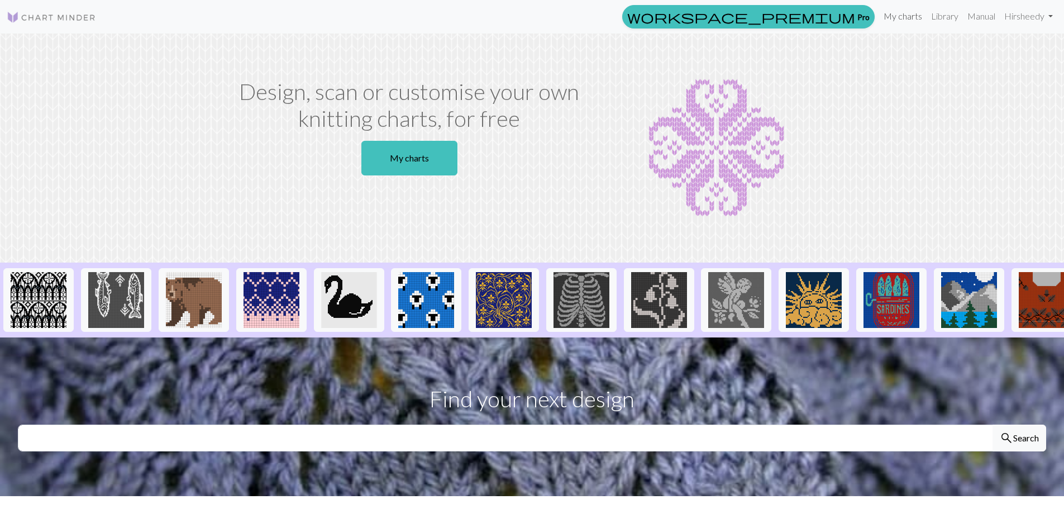
click at [906, 14] on link "My charts" at bounding box center [902, 16] width 47 height 22
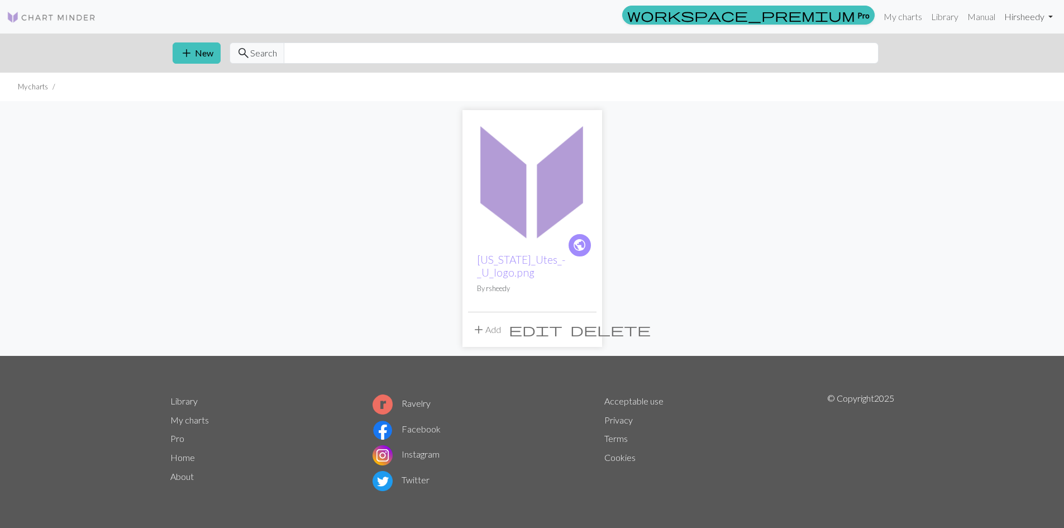
click at [1038, 17] on link "Hi rsheedy" at bounding box center [1029, 17] width 58 height 22
click at [491, 264] on link "Utah_Utes_-_U_logo.png" at bounding box center [521, 266] width 88 height 26
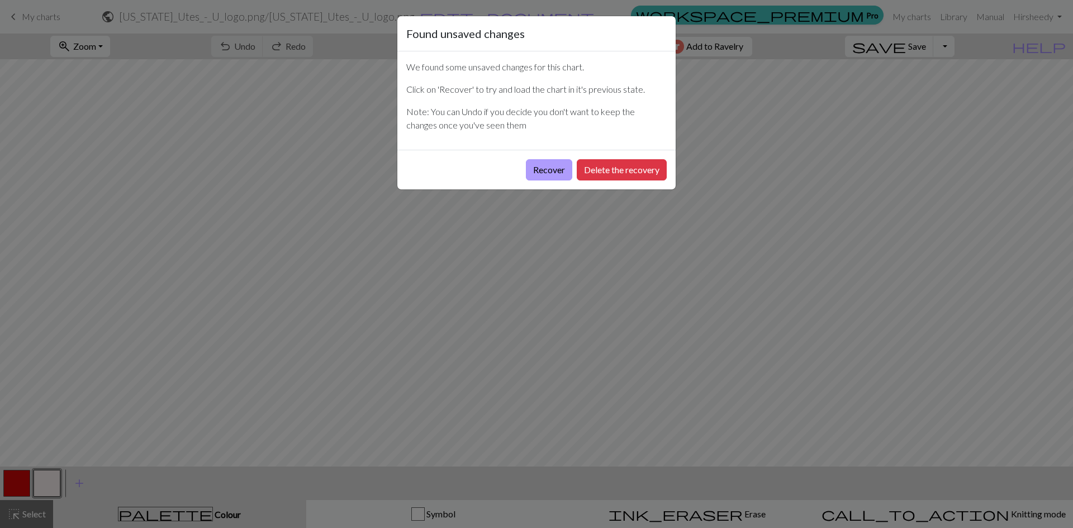
click at [545, 172] on button "Recover" at bounding box center [549, 169] width 46 height 21
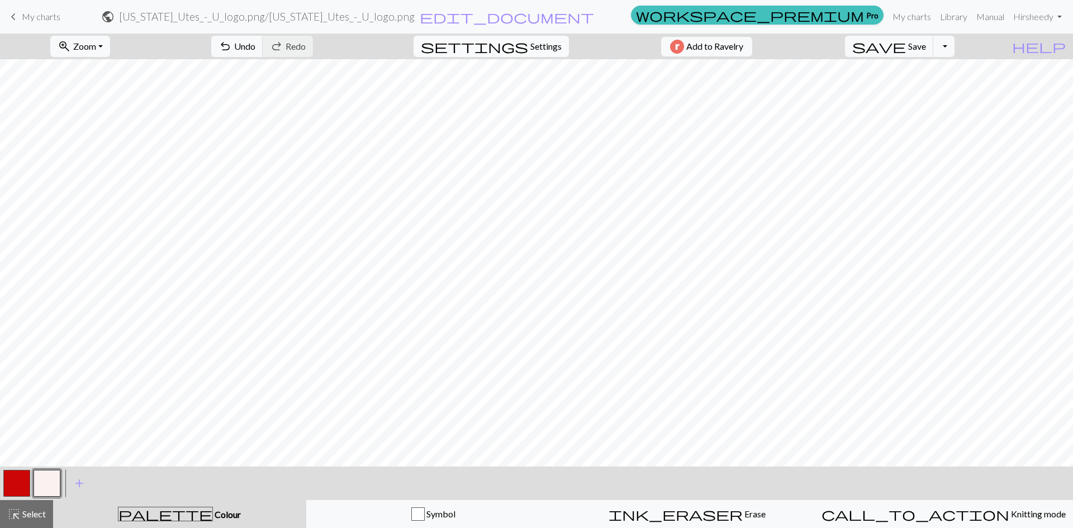
click at [520, 49] on span "settings" at bounding box center [474, 47] width 107 height 16
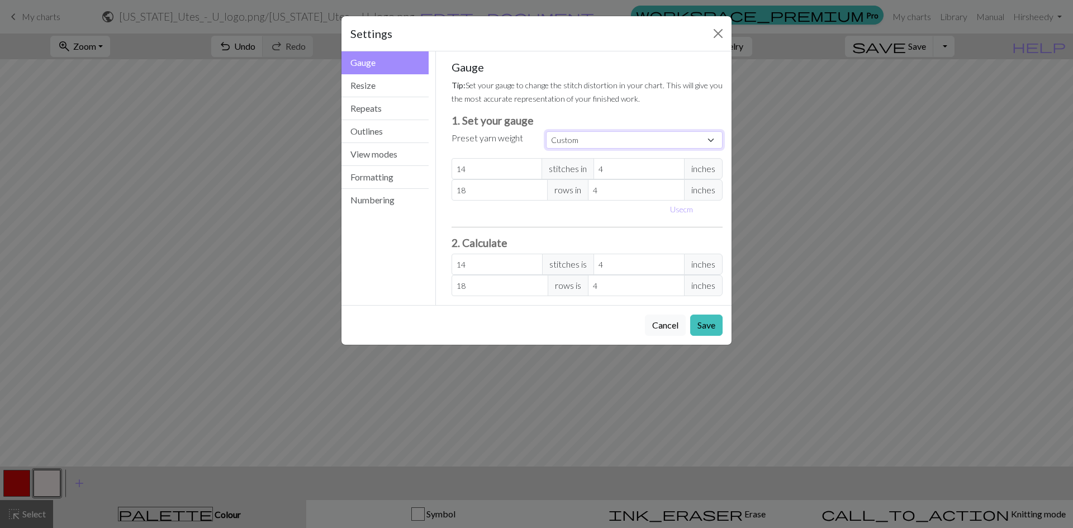
click at [658, 140] on select "Custom Square Lace Light Fingering Fingering Sport Double knit Worsted Aran Bul…" at bounding box center [634, 139] width 177 height 17
select select "aran"
click at [546, 131] on select "Custom Square Lace Light Fingering Fingering Sport Double knit Worsted Aran Bul…" at bounding box center [634, 139] width 177 height 17
type input "18"
type input "24"
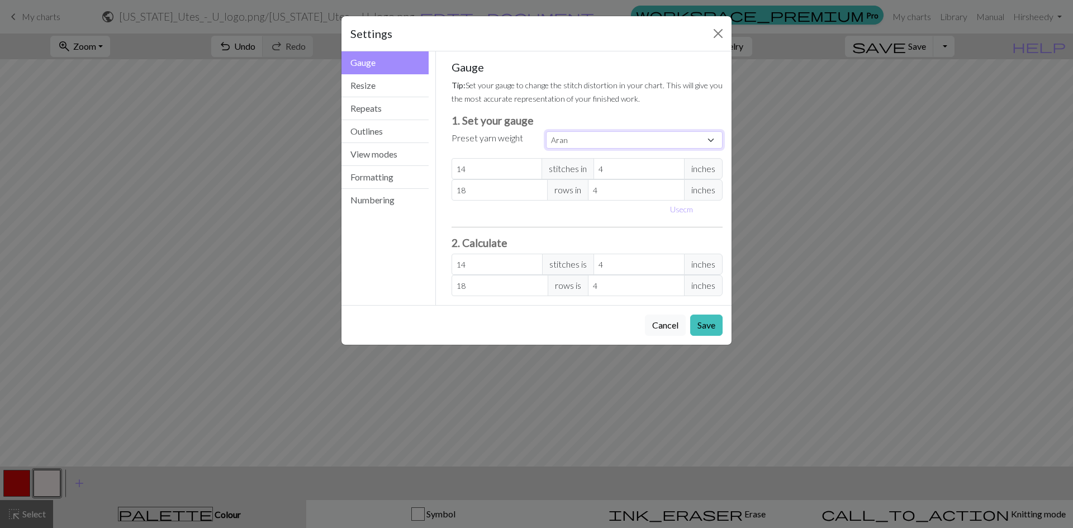
type input "18"
type input "24"
